Goal: Information Seeking & Learning: Learn about a topic

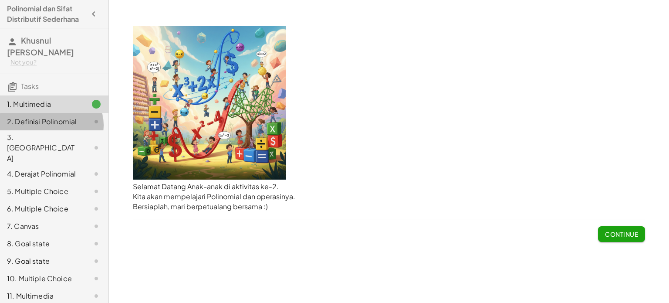
click at [77, 125] on div at bounding box center [89, 121] width 24 height 10
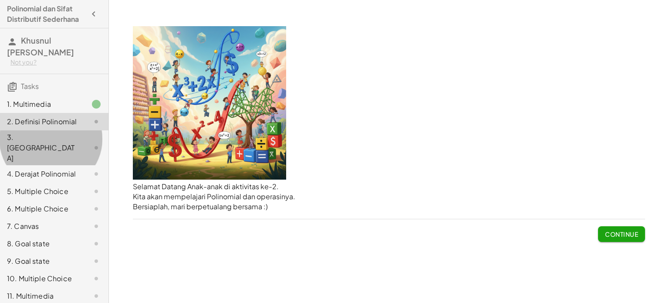
click at [60, 153] on div "3. [GEOGRAPHIC_DATA]" at bounding box center [54, 147] width 108 height 35
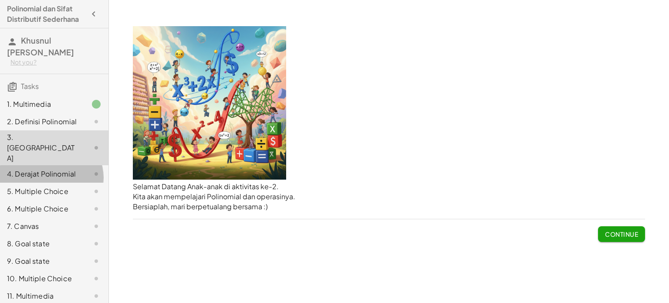
click at [71, 165] on div "4. Derajat Polinomial" at bounding box center [54, 173] width 108 height 17
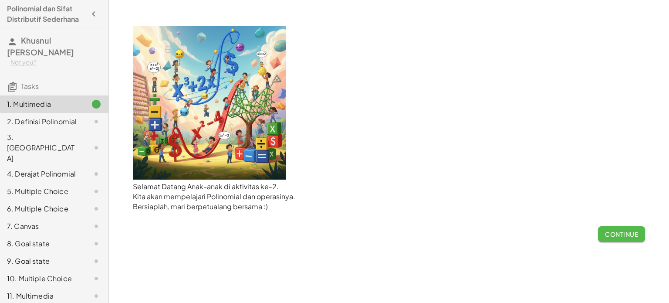
click at [620, 240] on button "Continue" at bounding box center [621, 234] width 47 height 16
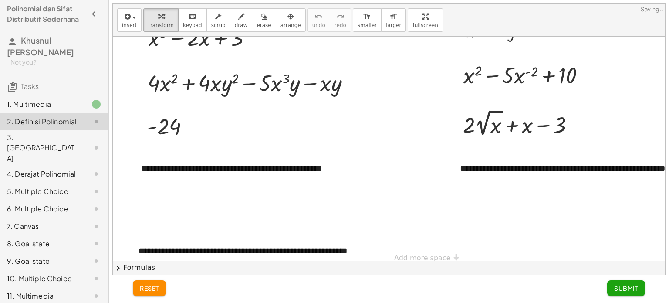
scroll to position [172, 0]
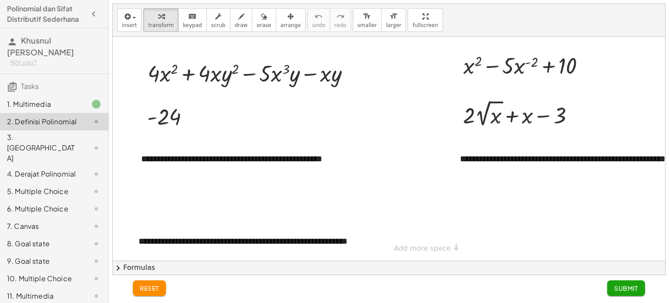
click at [409, 243] on div "**********" at bounding box center [420, 66] width 614 height 390
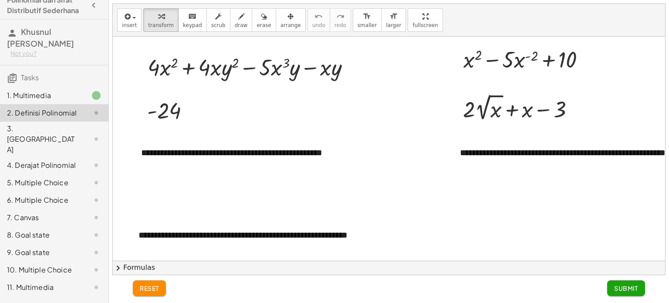
scroll to position [24, 0]
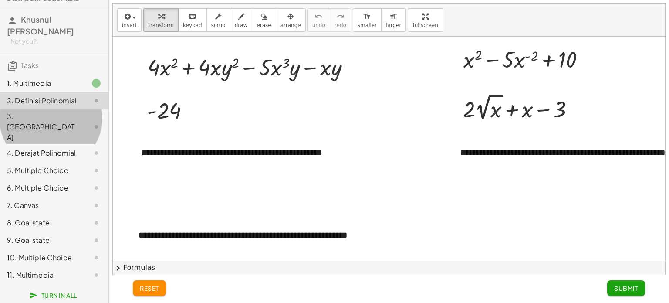
click at [43, 125] on div "3. [GEOGRAPHIC_DATA]" at bounding box center [42, 126] width 70 height 31
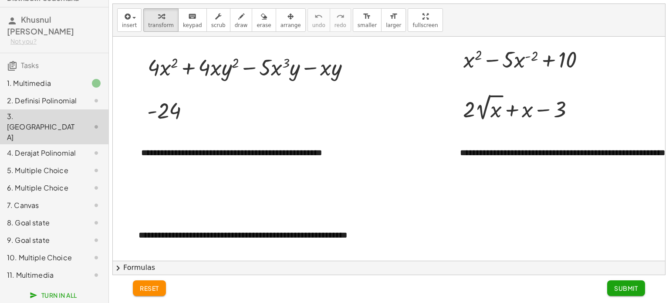
click at [50, 148] on div "4. Derajat Polinomial" at bounding box center [42, 153] width 70 height 10
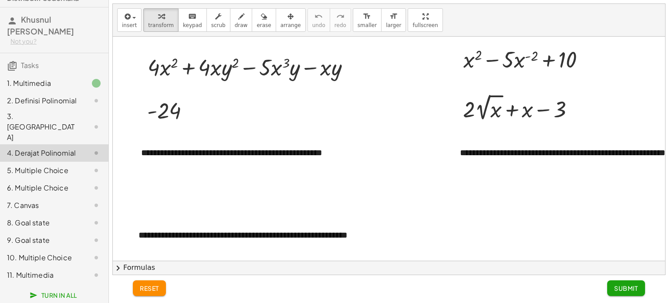
click at [55, 151] on div "4. Derajat Polinomial" at bounding box center [42, 153] width 70 height 10
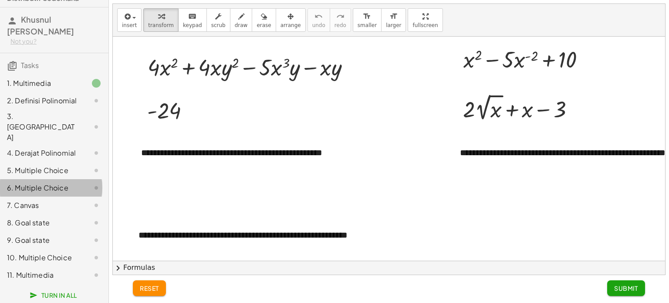
click at [55, 182] on div "6. Multiple Choice" at bounding box center [42, 187] width 70 height 10
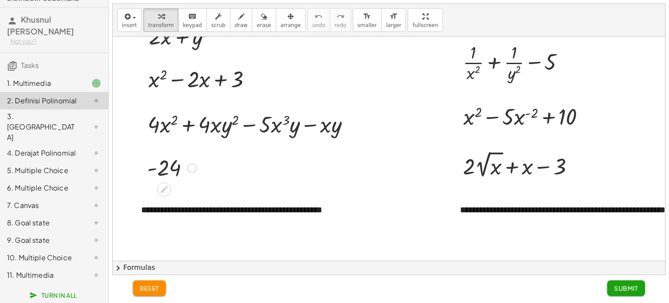
scroll to position [174, 0]
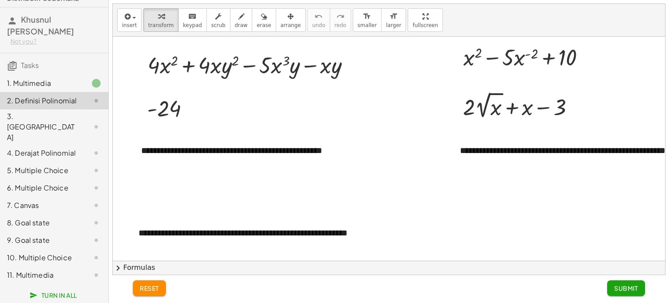
click at [146, 261] on button "chevron_right Formulas" at bounding box center [389, 267] width 552 height 14
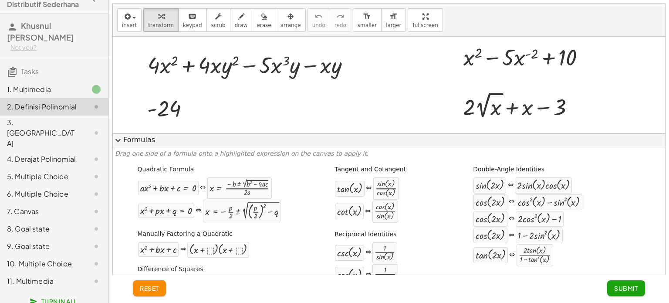
scroll to position [0, 0]
